Goal: Navigation & Orientation: Find specific page/section

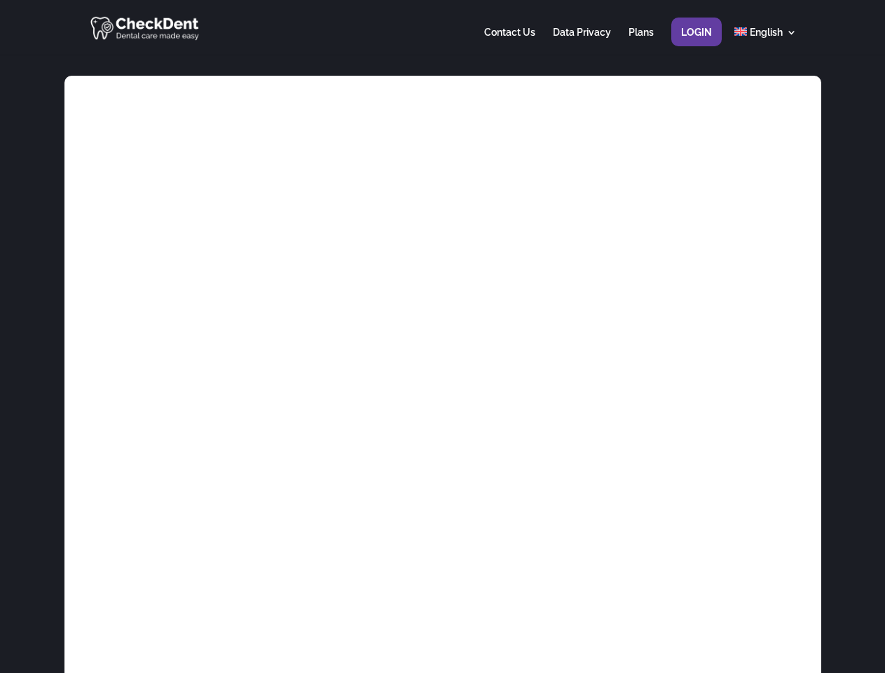
click at [442, 27] on div at bounding box center [442, 27] width 708 height 55
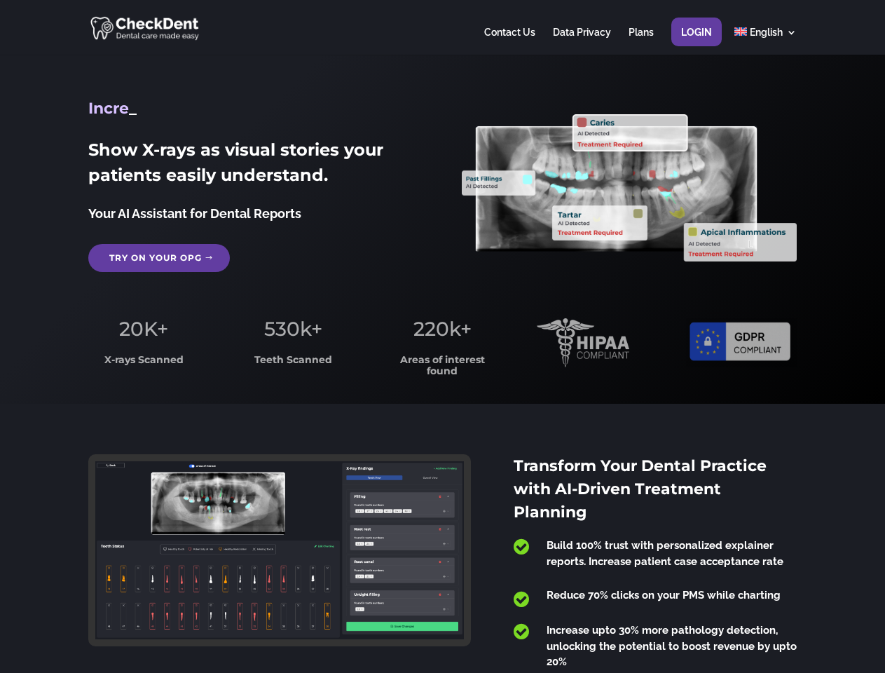
click at [442, 336] on span "220k+" at bounding box center [443, 329] width 58 height 24
click at [442, 27] on div at bounding box center [442, 27] width 708 height 55
